Goal: Information Seeking & Learning: Learn about a topic

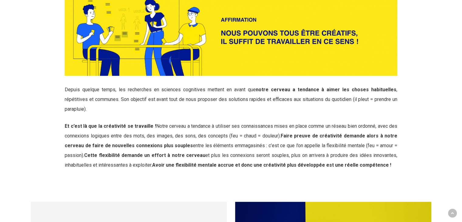
scroll to position [835, 0]
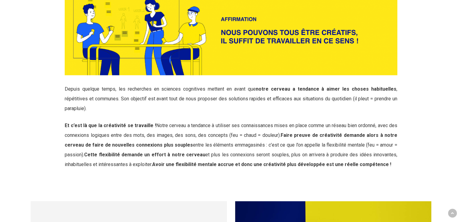
click at [327, 157] on div "Comment fonctionne la créativité ? Avant de se pencher sur le fonctionnement de…" at bounding box center [231, 53] width 341 height 261
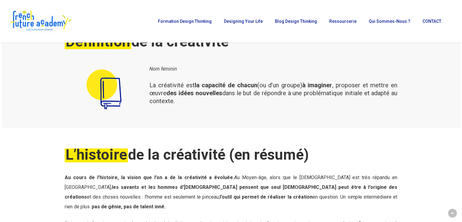
scroll to position [0, 0]
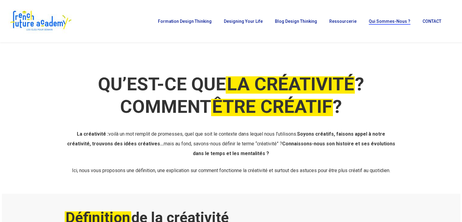
click at [394, 20] on span "Qui sommes-nous ?" at bounding box center [390, 21] width 42 height 5
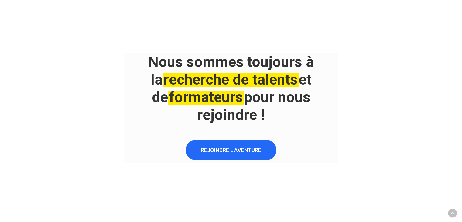
scroll to position [1274, 0]
